Goal: Information Seeking & Learning: Learn about a topic

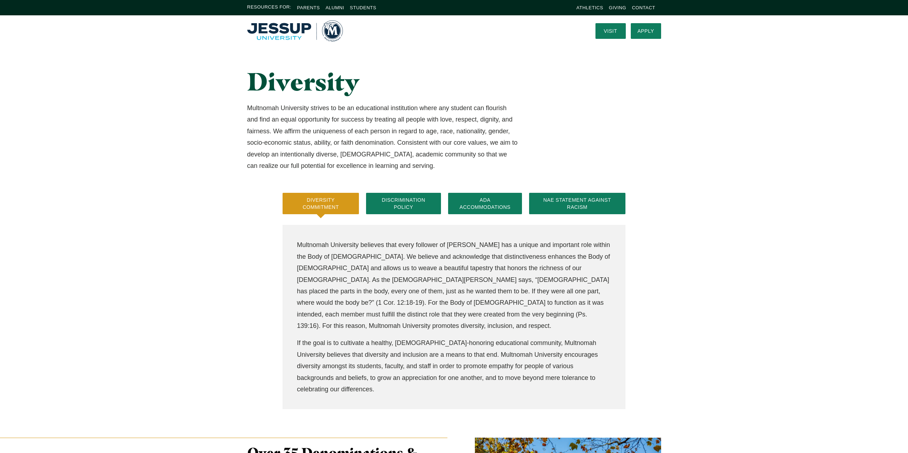
click at [284, 28] on img "Home" at bounding box center [295, 30] width 96 height 21
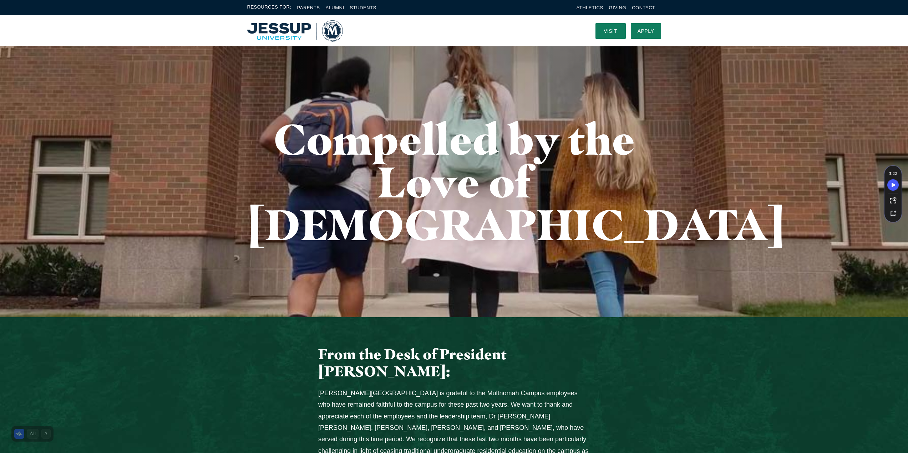
click at [330, 31] on img "Home" at bounding box center [295, 30] width 96 height 21
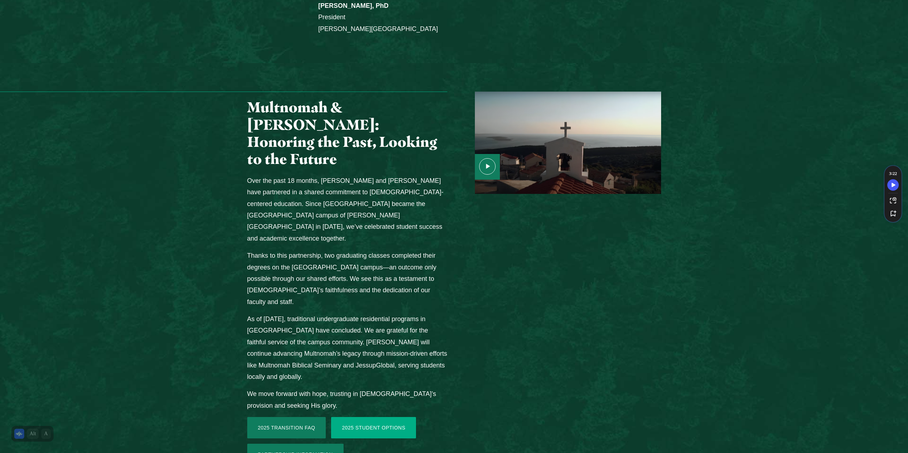
scroll to position [820, 0]
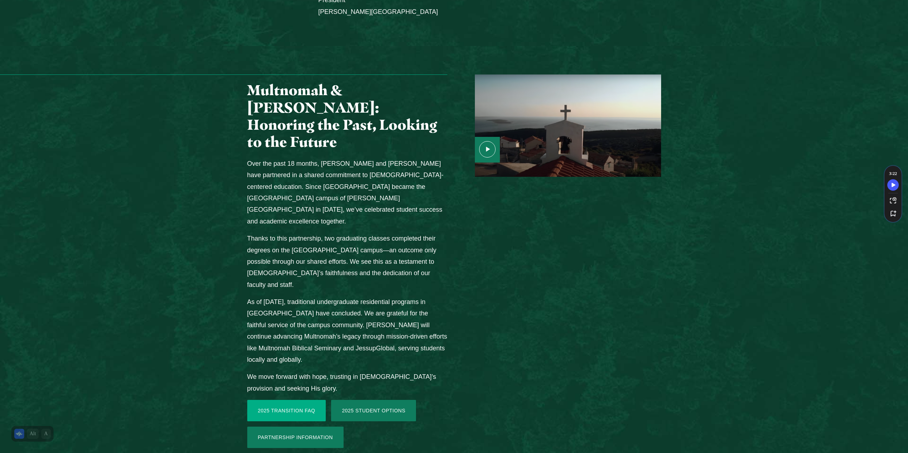
click at [300, 400] on link "2025 Transition FAQ" at bounding box center [286, 410] width 79 height 21
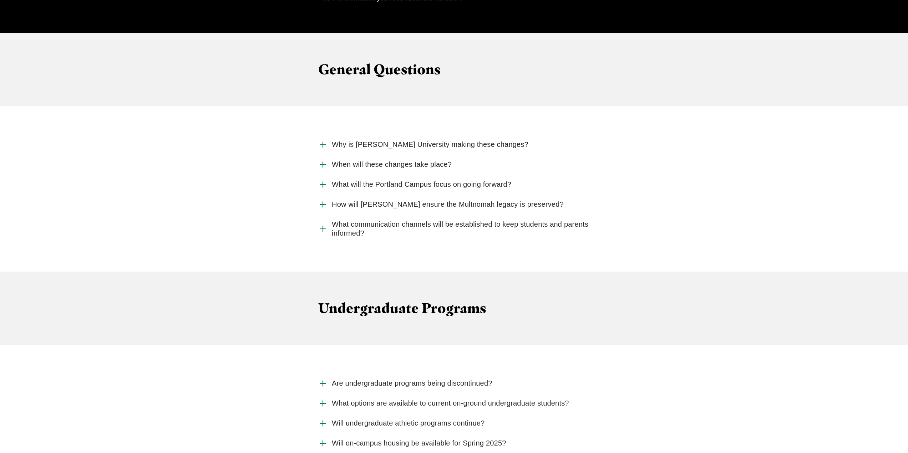
scroll to position [713, 0]
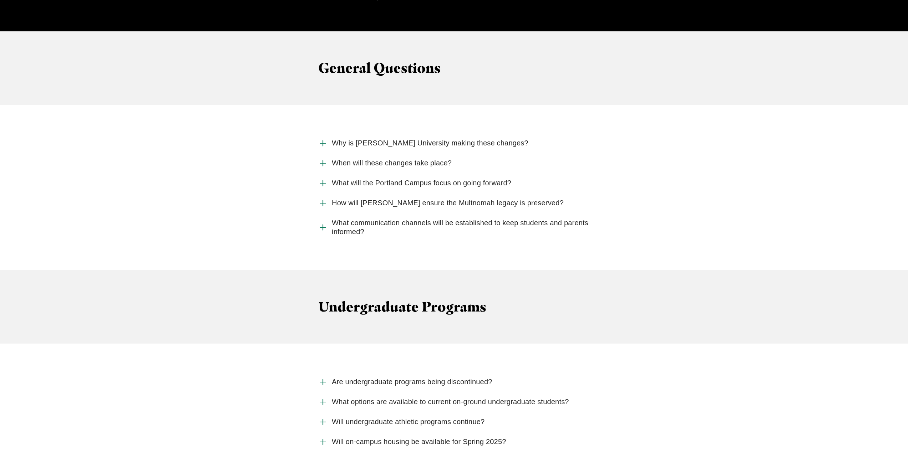
click at [374, 139] on span "Why is [PERSON_NAME] University making these changes?" at bounding box center [430, 143] width 197 height 9
click at [0, 0] on input "Why is [PERSON_NAME] University making these changes?" at bounding box center [0, 0] width 0 height 0
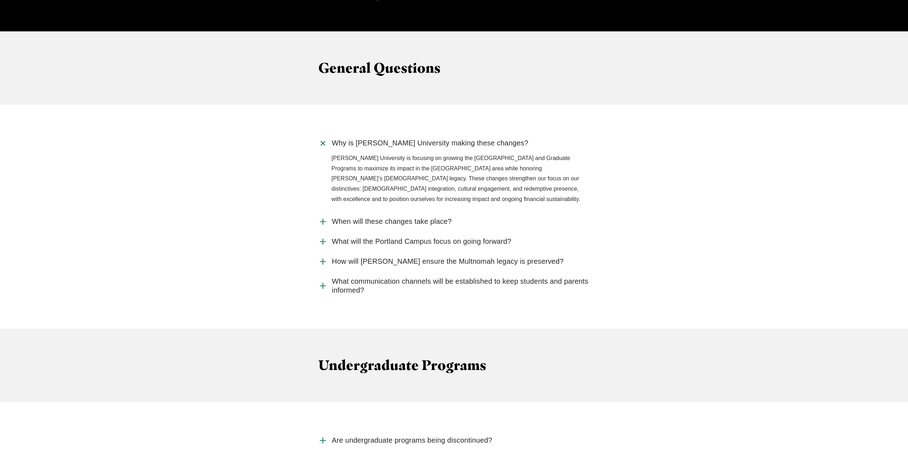
click at [356, 139] on span "Why is [PERSON_NAME] University making these changes?" at bounding box center [430, 143] width 197 height 9
click at [0, 0] on input "Why is [PERSON_NAME] University making these changes?" at bounding box center [0, 0] width 0 height 0
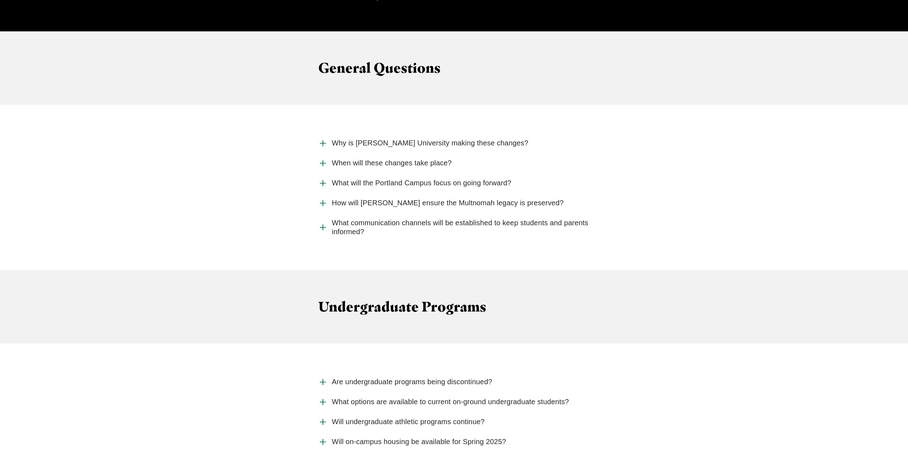
click at [359, 159] on span "When will these changes take place?" at bounding box center [392, 163] width 120 height 9
click at [0, 0] on input "When will these changes take place?" at bounding box center [0, 0] width 0 height 0
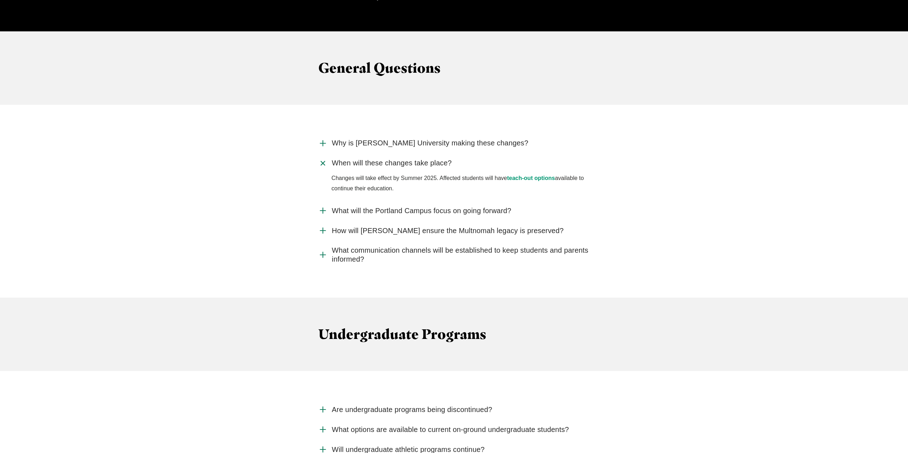
click at [360, 159] on span "When will these changes take place?" at bounding box center [392, 163] width 120 height 9
click at [0, 0] on input "When will these changes take place?" at bounding box center [0, 0] width 0 height 0
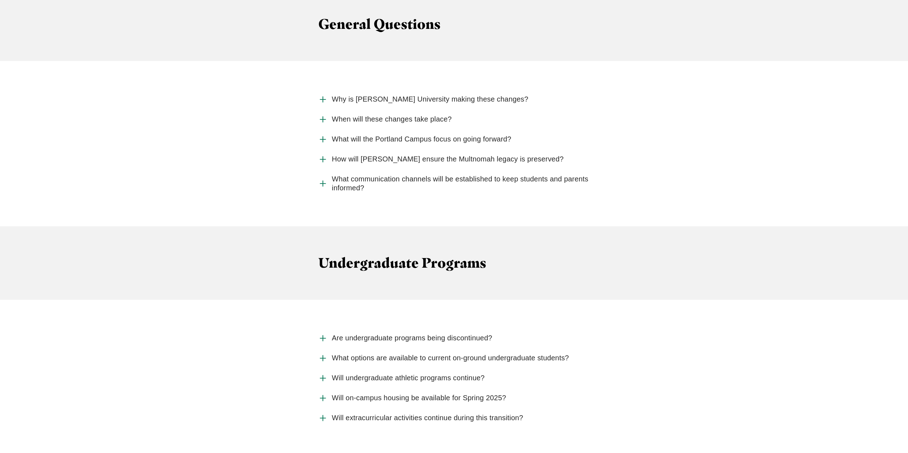
scroll to position [785, 0]
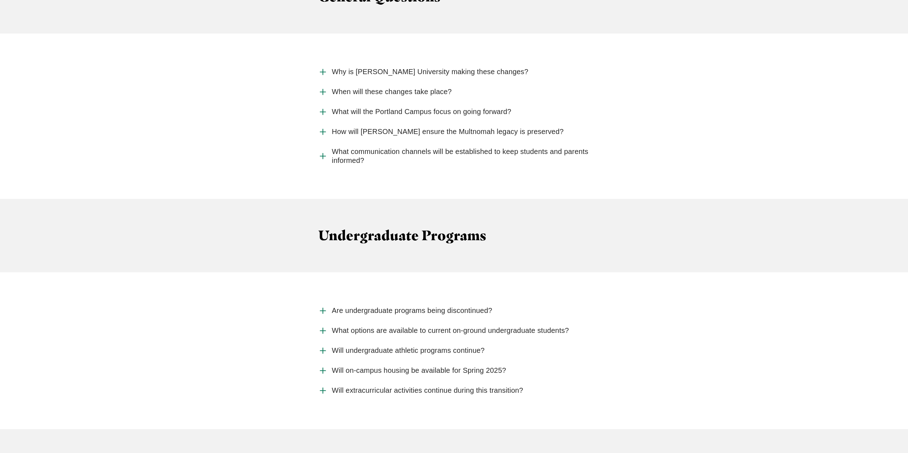
click at [376, 127] on span "How will Jessup ensure the Multnomah legacy is preserved?" at bounding box center [448, 131] width 232 height 9
click at [0, 0] on input "How will Jessup ensure the Multnomah legacy is preserved?" at bounding box center [0, 0] width 0 height 0
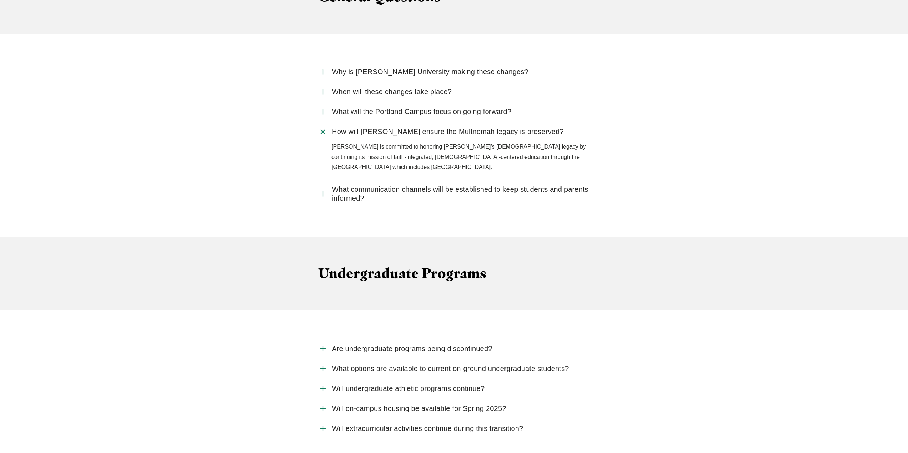
click at [376, 127] on span "How will Jessup ensure the Multnomah legacy is preserved?" at bounding box center [448, 131] width 232 height 9
click at [0, 0] on input "How will Jessup ensure the Multnomah legacy is preserved?" at bounding box center [0, 0] width 0 height 0
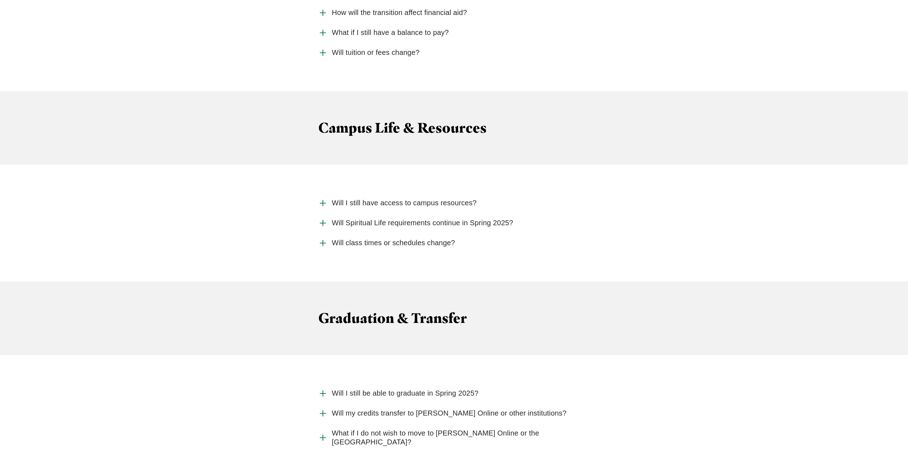
scroll to position [1676, 0]
click at [362, 216] on span "Will Spiritual Life requirements continue in Spring 2025?" at bounding box center [422, 220] width 181 height 9
click at [0, 0] on input "Will Spiritual Life requirements continue in Spring 2025?" at bounding box center [0, 0] width 0 height 0
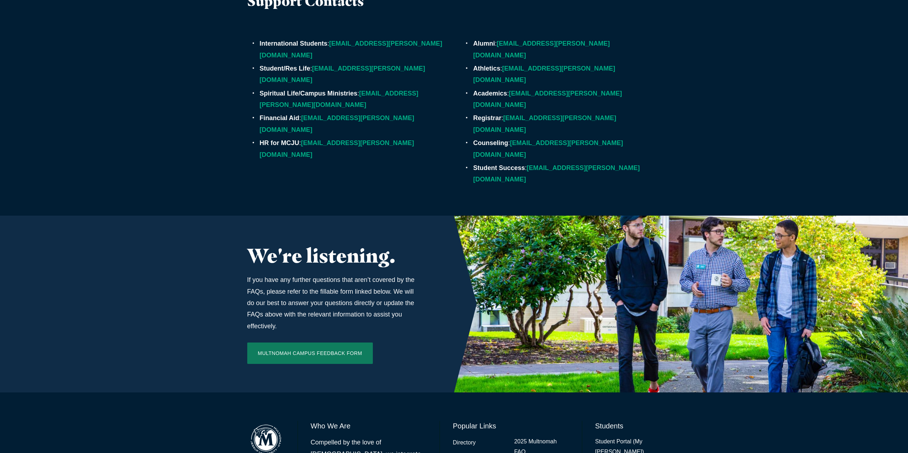
scroll to position [2219, 0]
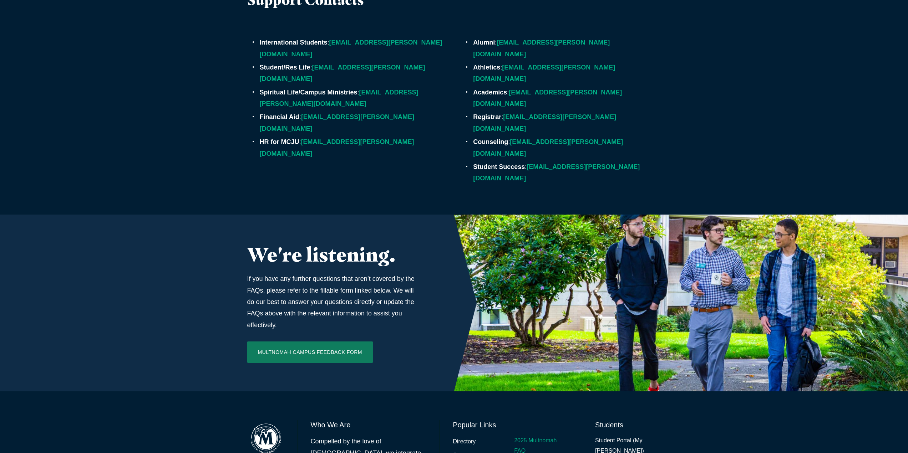
click at [520, 436] on link "2025 Multnomah FAQ" at bounding box center [541, 446] width 55 height 21
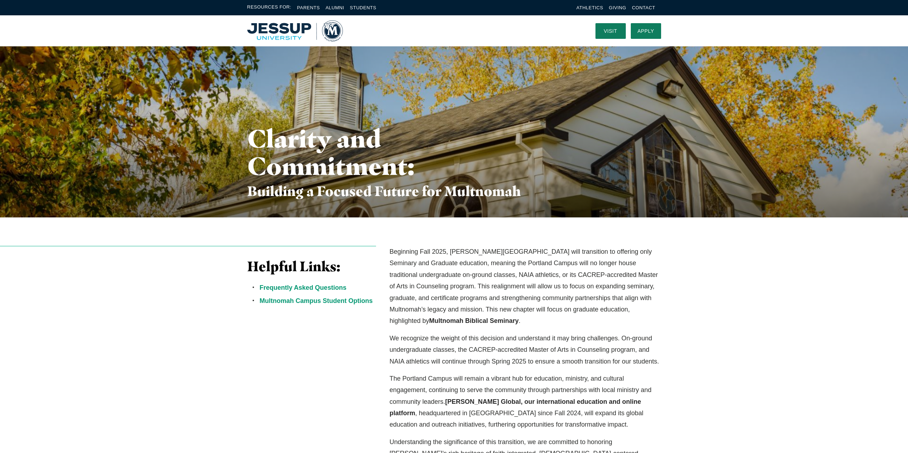
scroll to position [107, 0]
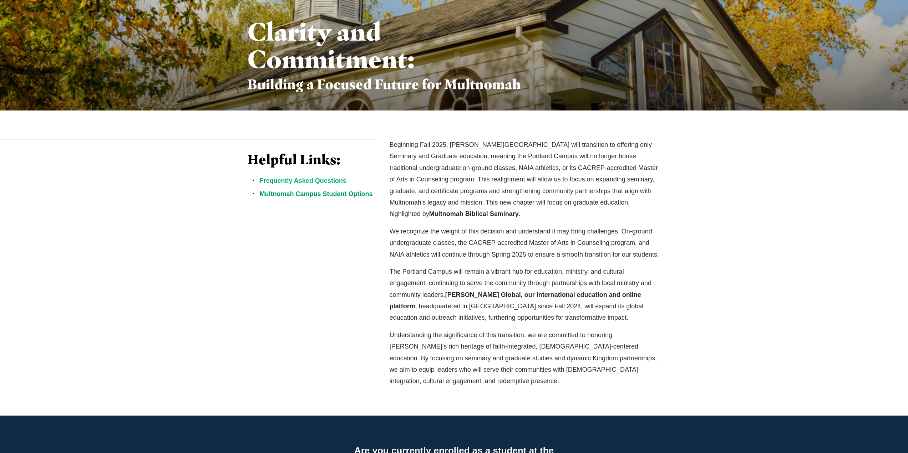
click at [296, 179] on link "Frequently Asked Questions" at bounding box center [303, 180] width 87 height 7
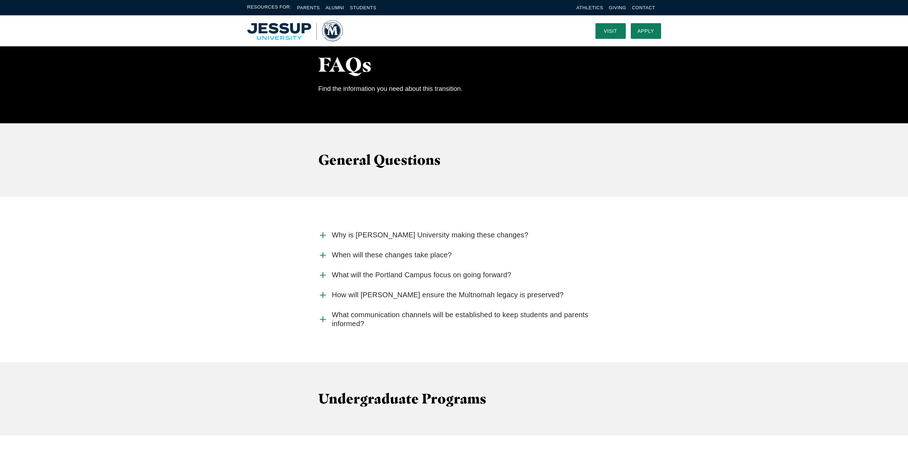
scroll to position [107, 0]
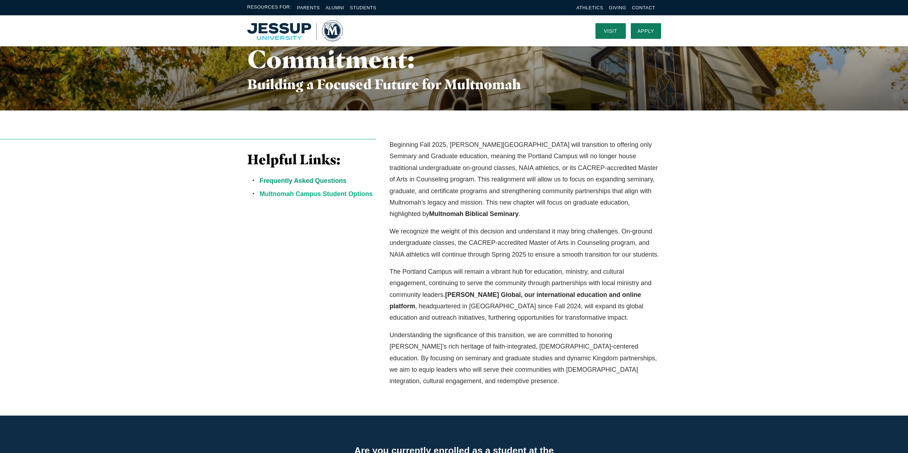
click at [294, 191] on link "Multnomah Campus Student Options" at bounding box center [316, 193] width 113 height 7
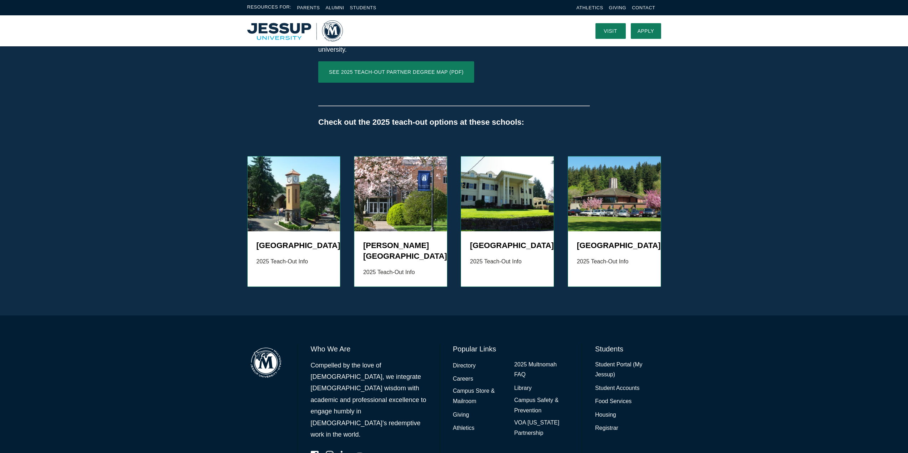
scroll to position [657, 0]
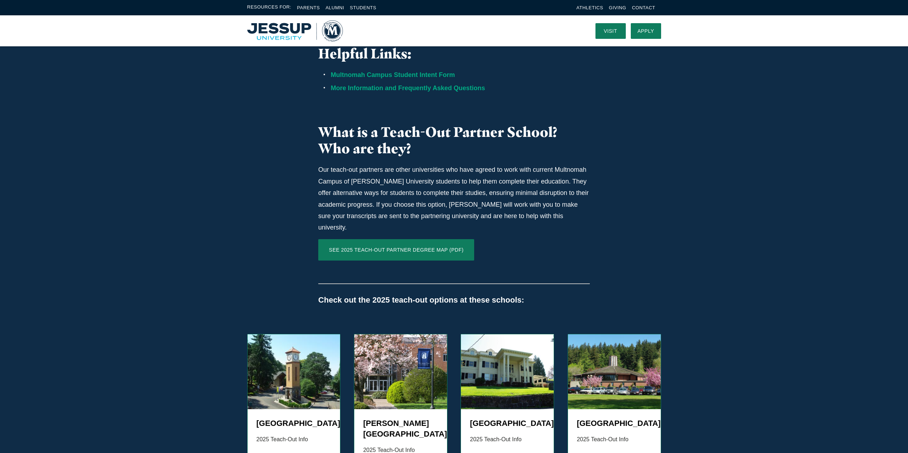
drag, startPoint x: 192, startPoint y: 229, endPoint x: 180, endPoint y: 142, distance: 87.1
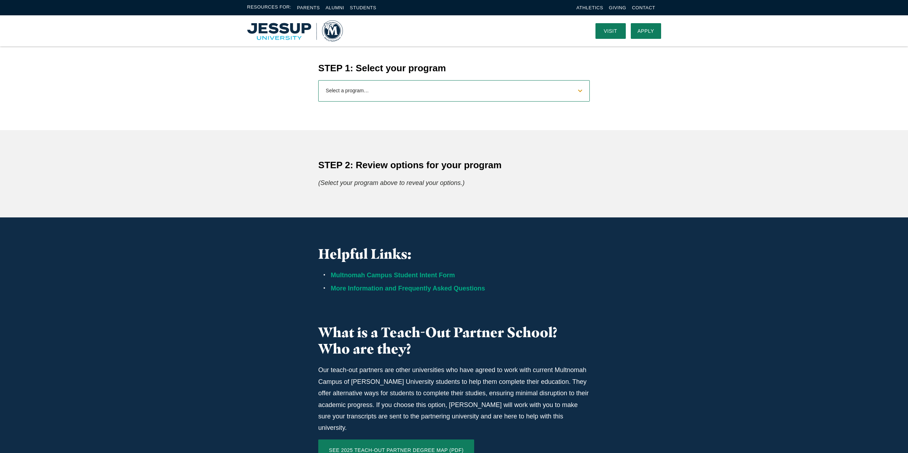
scroll to position [0, 0]
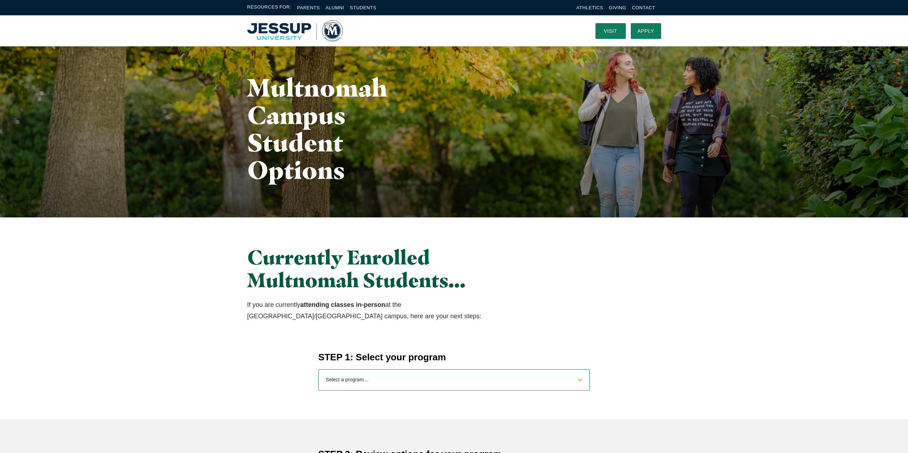
drag, startPoint x: 195, startPoint y: 251, endPoint x: 184, endPoint y: 130, distance: 122.1
click at [265, 33] on img "Home" at bounding box center [295, 30] width 96 height 21
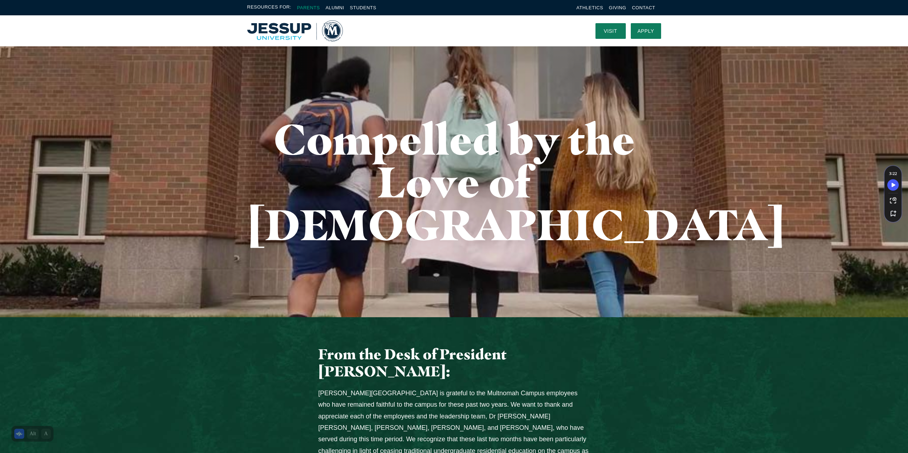
click at [312, 7] on link "Parents" at bounding box center [308, 7] width 23 height 5
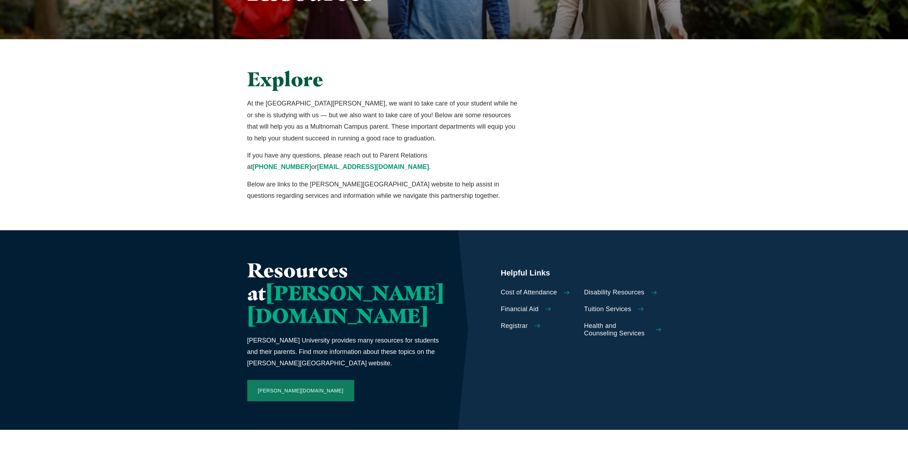
scroll to position [357, 0]
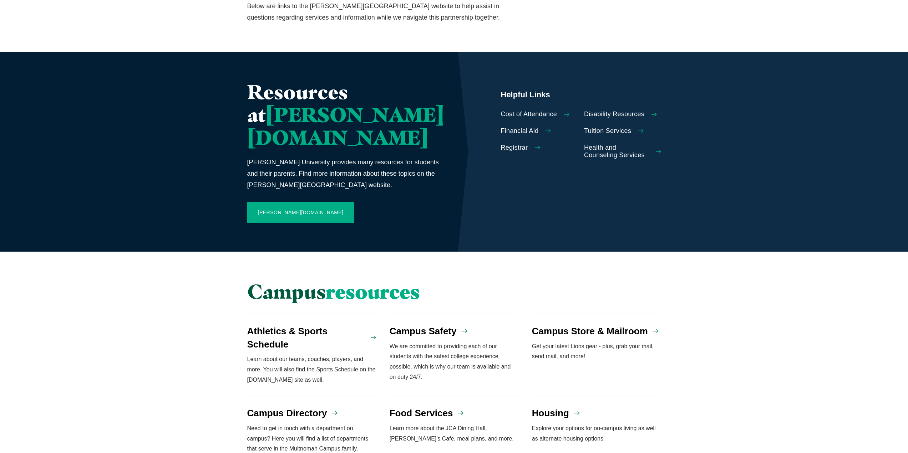
click at [283, 202] on link "Jessup.edu" at bounding box center [300, 212] width 107 height 21
